Goal: Transaction & Acquisition: Purchase product/service

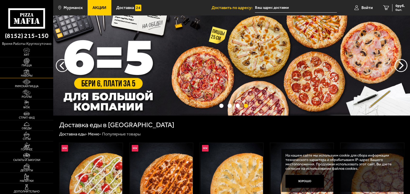
click at [29, 74] on span "Наборы" at bounding box center [26, 75] width 53 height 3
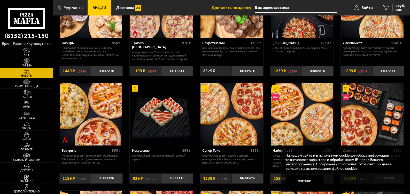
scroll to position [284, 0]
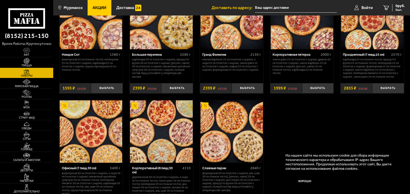
scroll to position [619, 0]
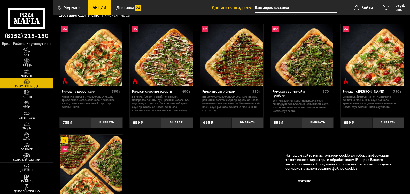
scroll to position [77, 0]
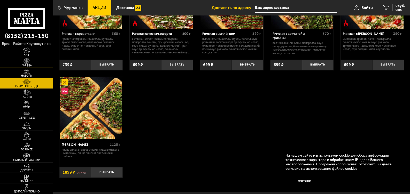
click at [27, 61] on img at bounding box center [26, 61] width 16 height 6
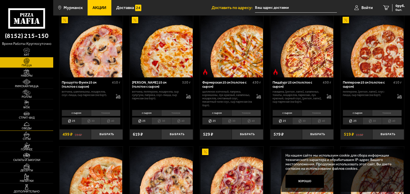
scroll to position [376, 0]
